Goal: Navigation & Orientation: Understand site structure

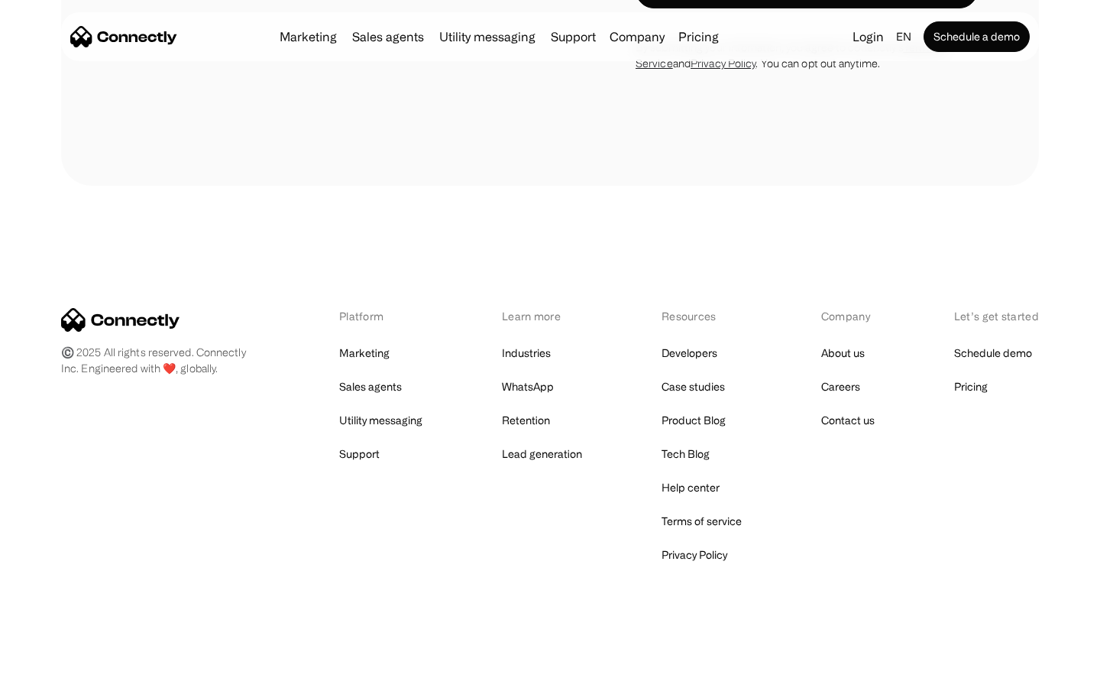
scroll to position [1035, 0]
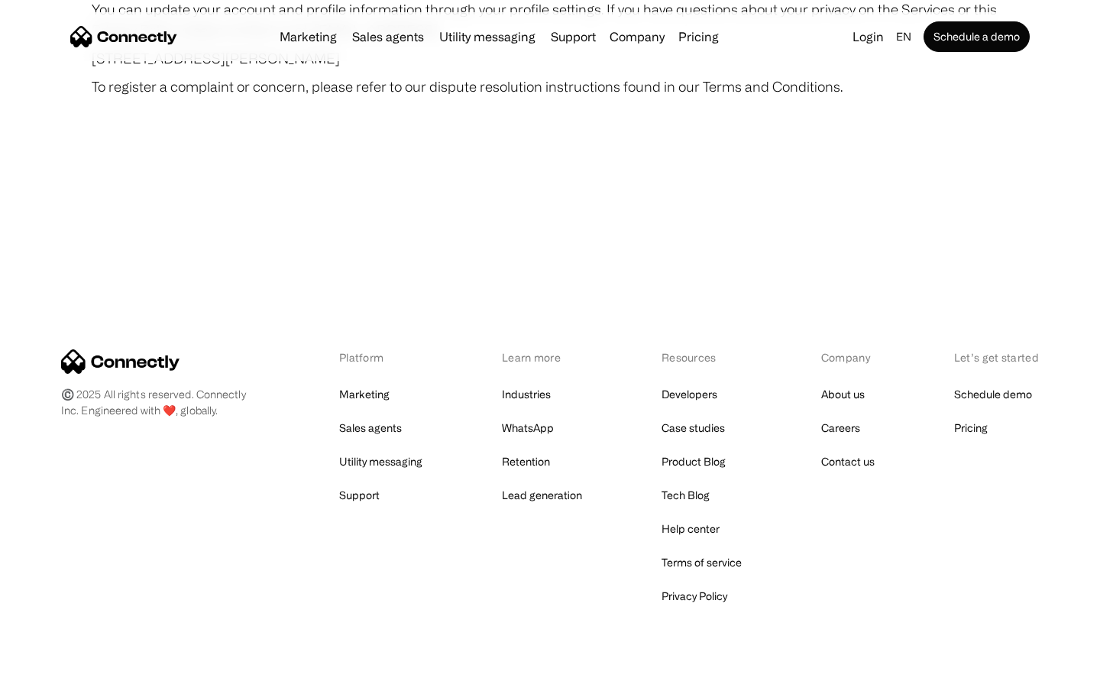
scroll to position [8896, 0]
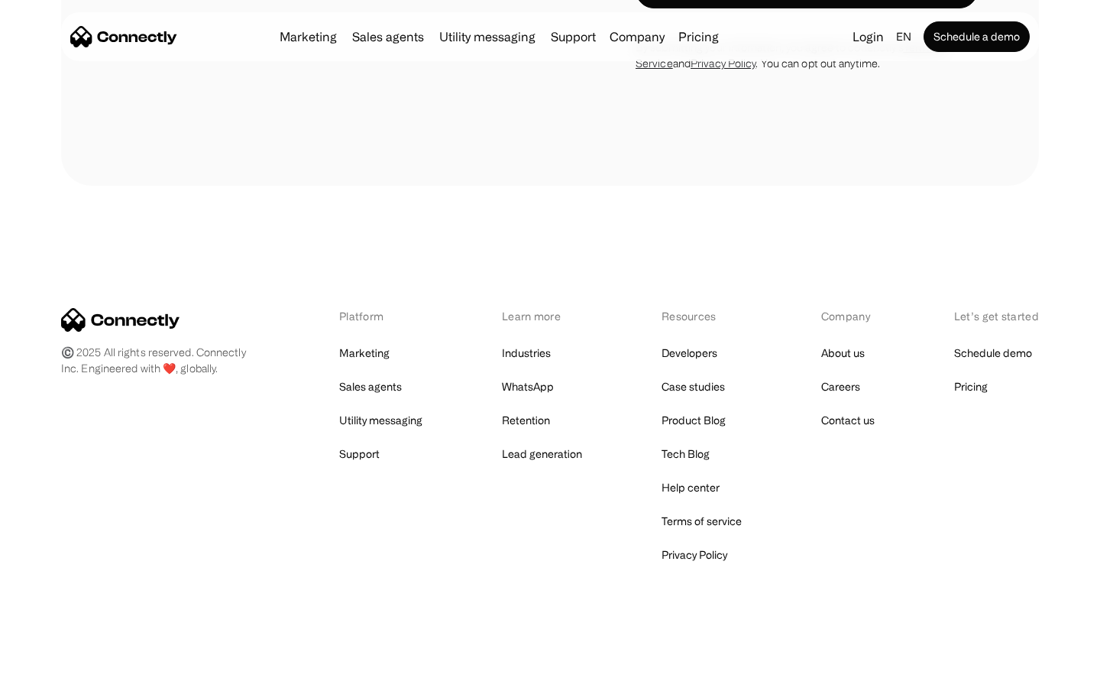
scroll to position [1309, 0]
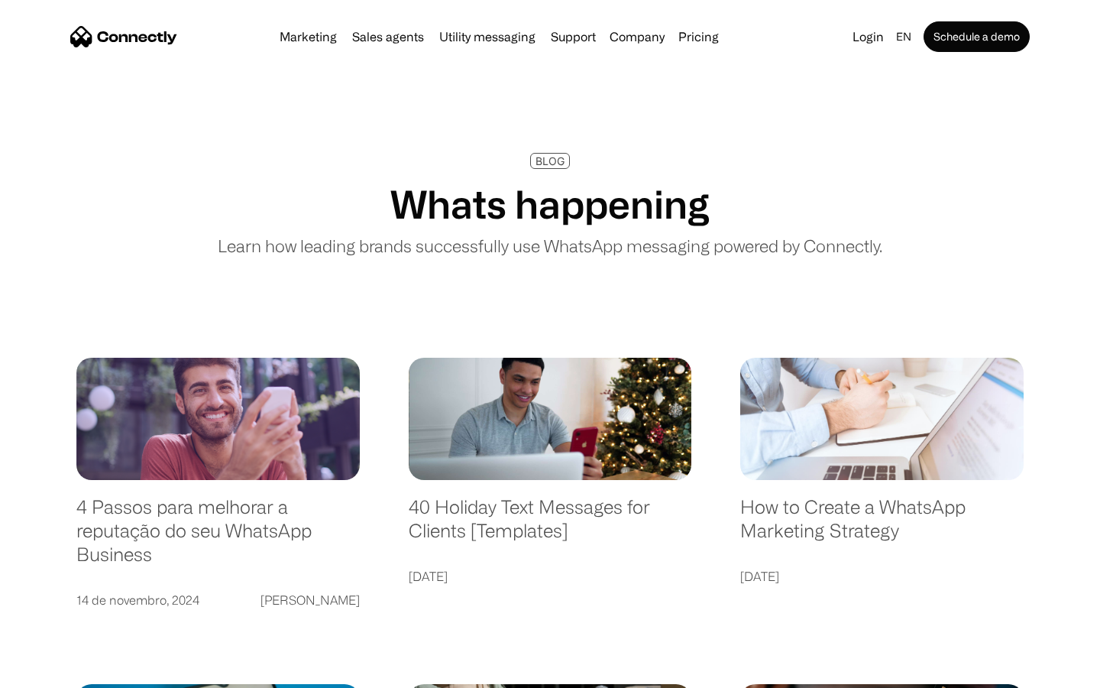
scroll to position [2936, 0]
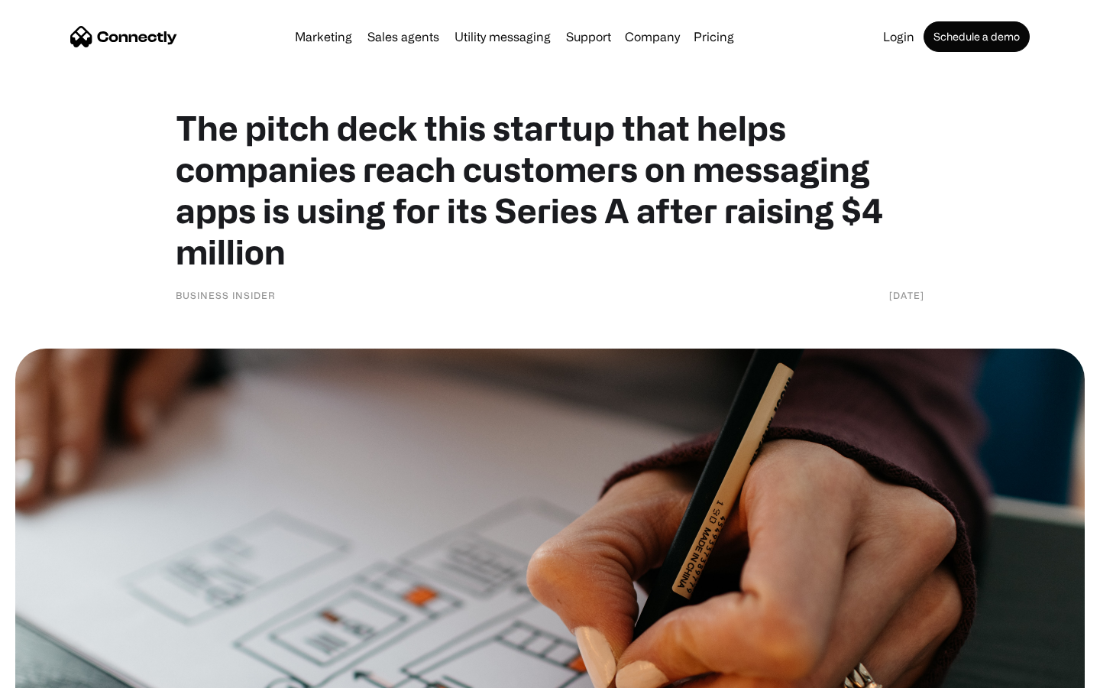
scroll to position [6626, 0]
